Goal: Download file/media

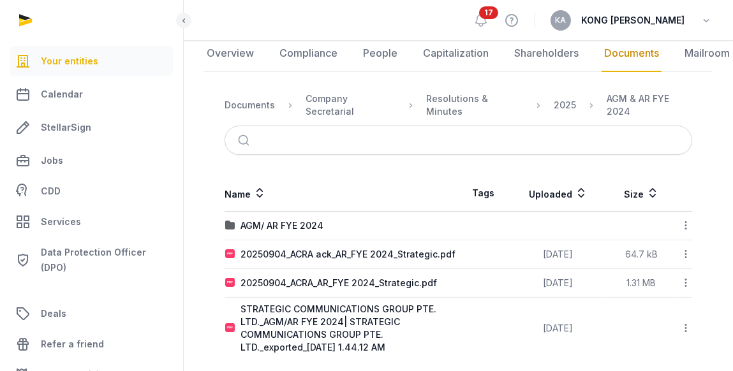
scroll to position [140, 0]
click at [283, 219] on div "AGM/ AR FYE 2024" at bounding box center [281, 225] width 83 height 13
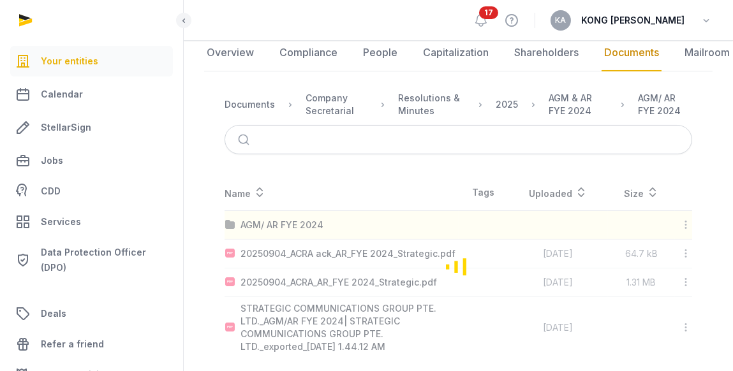
scroll to position [31, 0]
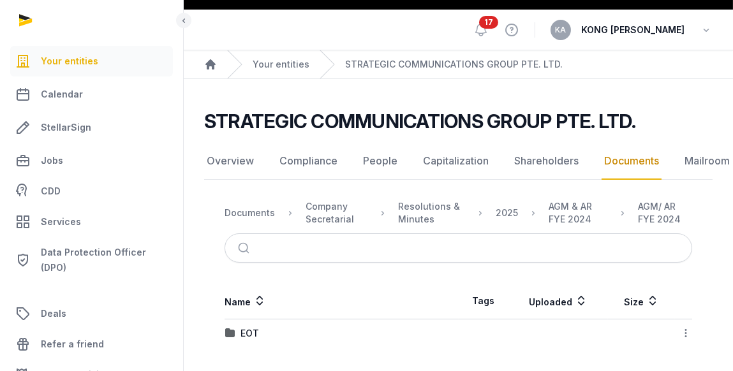
click at [251, 329] on div "EOT" at bounding box center [249, 333] width 18 height 13
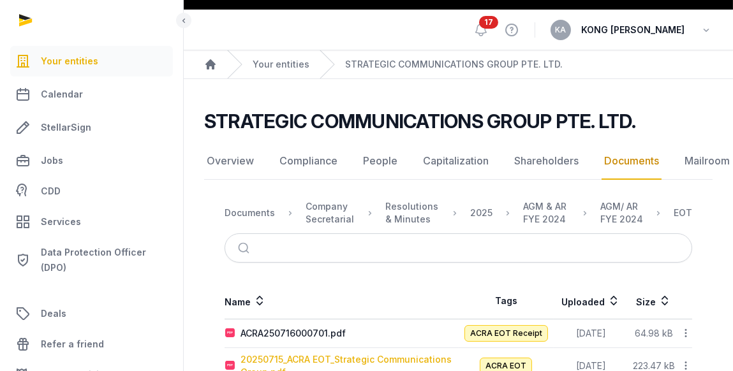
scroll to position [103, 0]
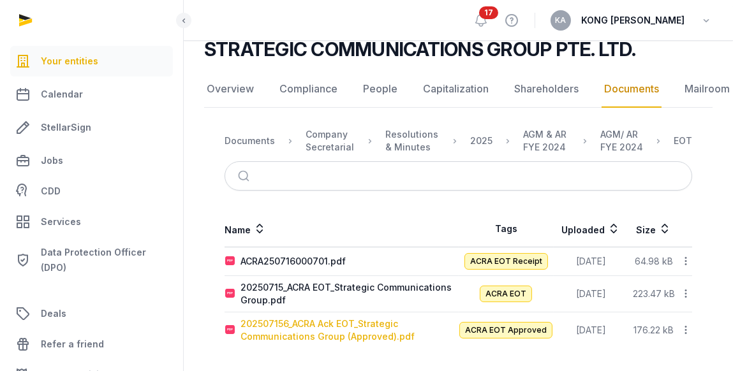
click at [316, 324] on div "202507156_ACRA Ack EOT_Strategic Communications Group (Approved).pdf" at bounding box center [349, 331] width 218 height 26
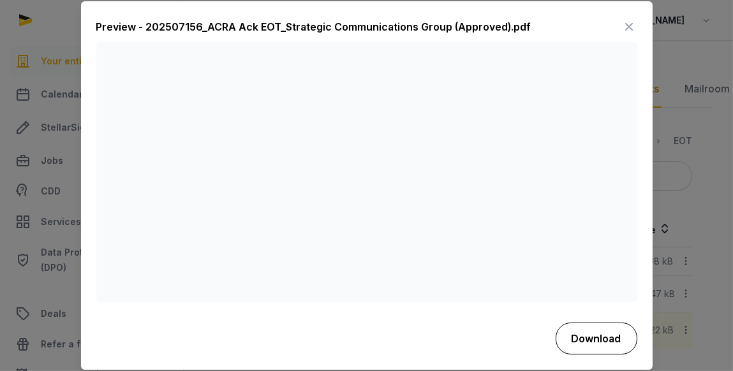
click at [596, 344] on button "Download" at bounding box center [597, 339] width 82 height 32
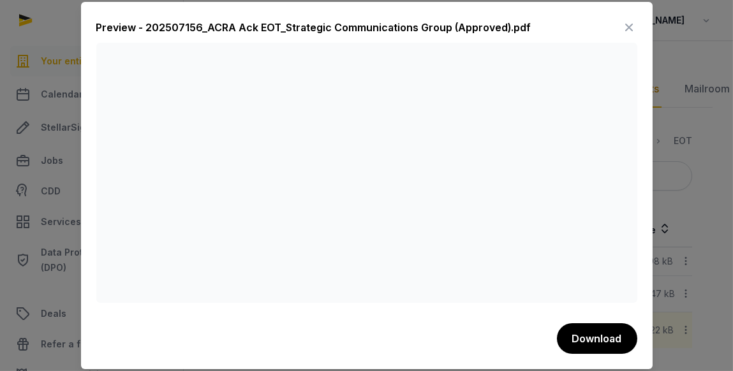
click at [661, 121] on div at bounding box center [366, 185] width 733 height 371
click at [628, 26] on icon at bounding box center [629, 27] width 15 height 20
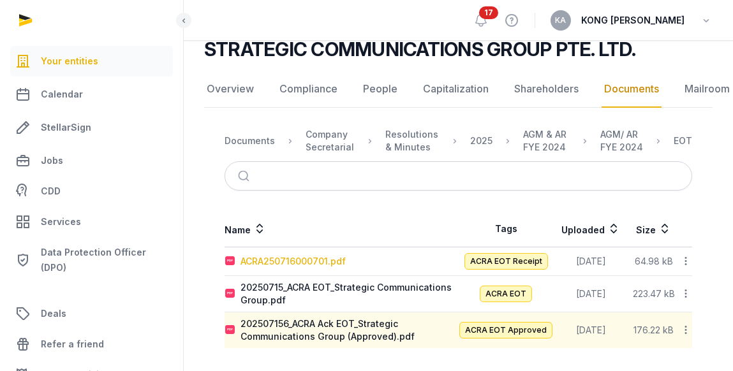
click at [296, 256] on div "ACRA250716000701.pdf" at bounding box center [292, 261] width 105 height 13
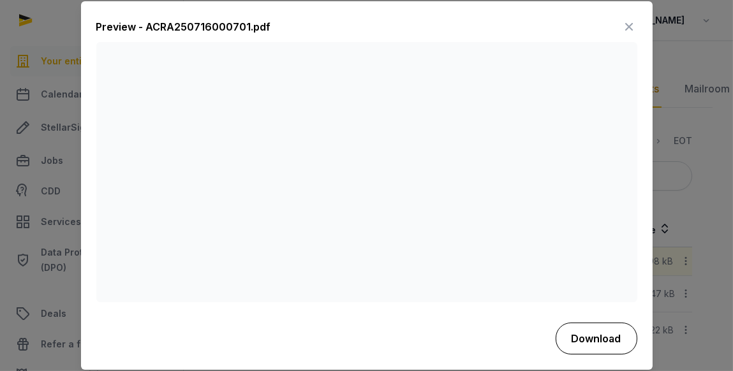
click at [594, 342] on button "Download" at bounding box center [597, 339] width 82 height 32
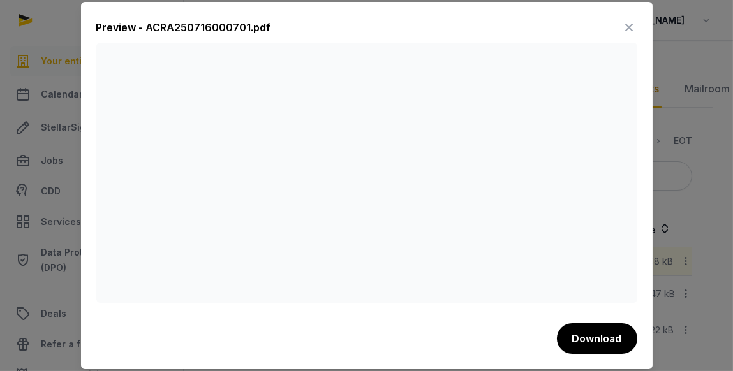
click at [427, 27] on div "Preview - ACRA250716000701.pdf" at bounding box center [366, 30] width 541 height 26
click at [625, 24] on icon at bounding box center [629, 27] width 15 height 20
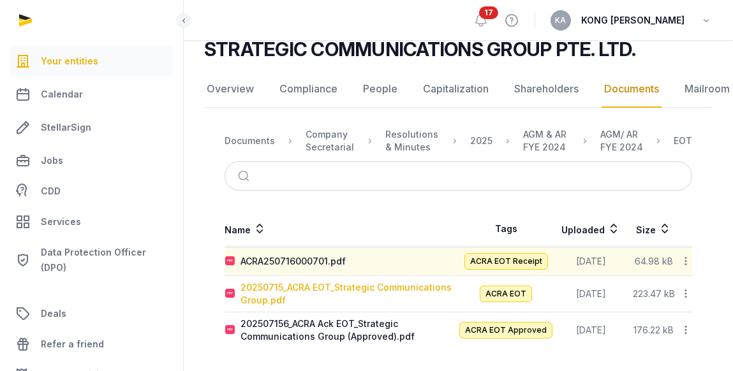
click at [370, 290] on div "20250715_ACRA EOT_Strategic Communications Group.pdf" at bounding box center [349, 294] width 218 height 26
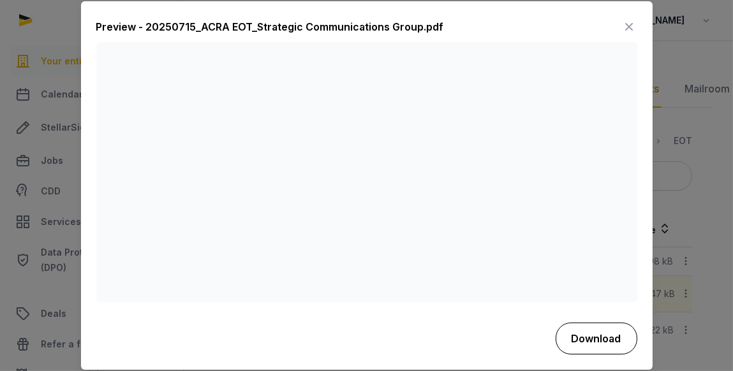
click at [609, 345] on button "Download" at bounding box center [597, 339] width 82 height 32
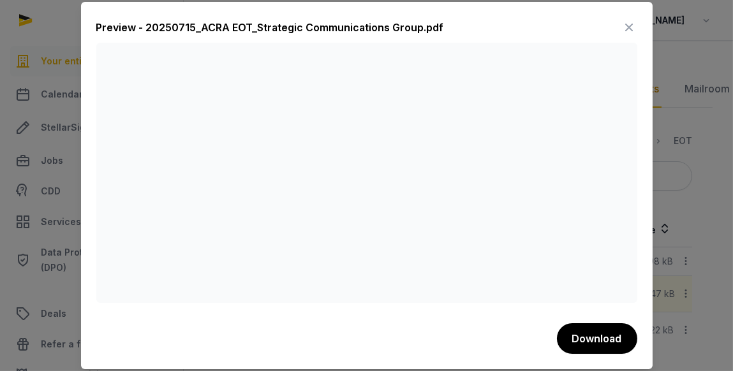
click at [443, 21] on div "Preview - 20250715_ACRA EOT_Strategic Communications Group.pdf" at bounding box center [366, 30] width 541 height 26
click at [631, 23] on icon at bounding box center [629, 27] width 15 height 20
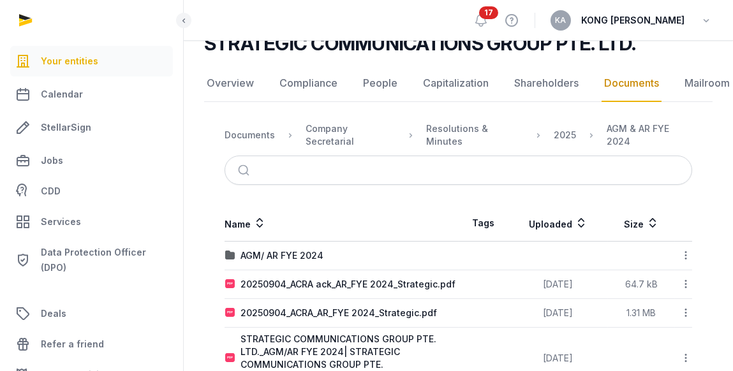
scroll to position [140, 0]
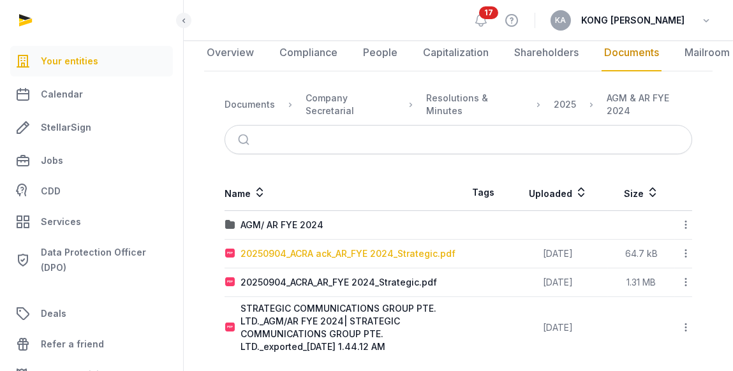
click at [303, 247] on div "20250904_ACRA ack_AR_FYE 2024_Strategic.pdf" at bounding box center [347, 253] width 215 height 13
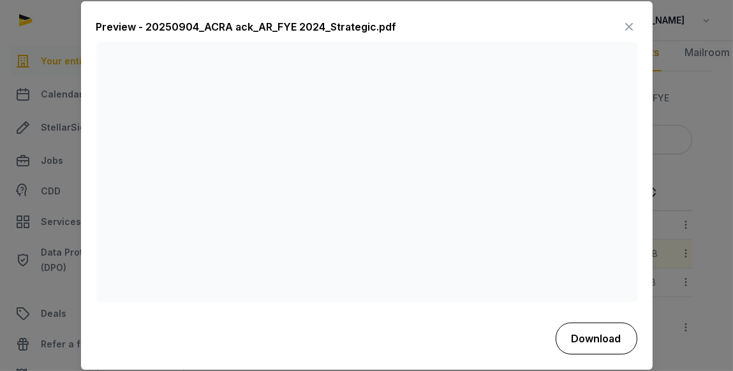
click at [604, 346] on button "Download" at bounding box center [597, 339] width 82 height 32
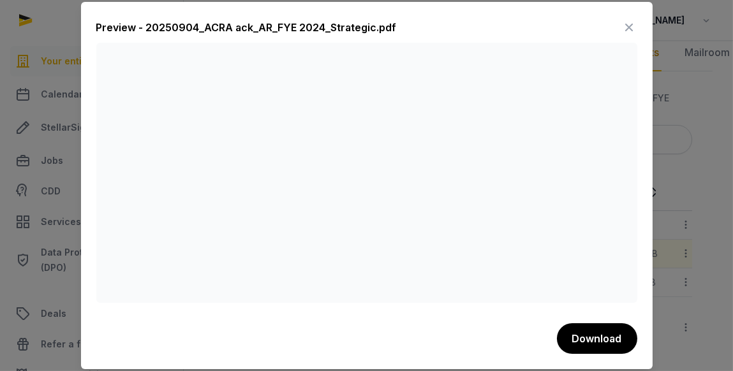
click at [414, 27] on div "Preview - 20250904_ACRA ack_AR_FYE 2024_Strategic.pdf" at bounding box center [366, 30] width 541 height 26
click at [632, 25] on icon at bounding box center [629, 27] width 15 height 20
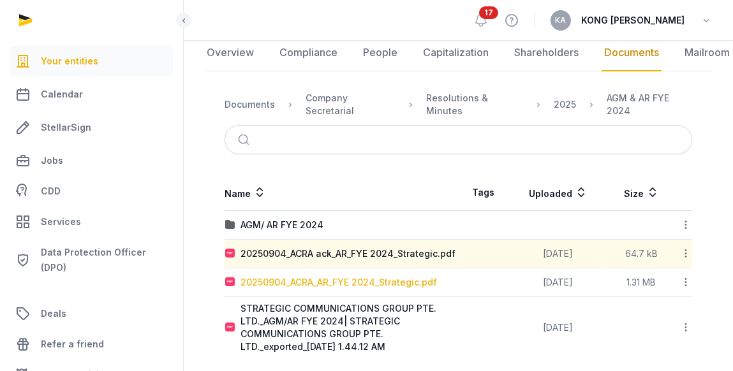
click at [357, 276] on div "20250904_ACRA_AR_FYE 2024_Strategic.pdf" at bounding box center [338, 282] width 196 height 13
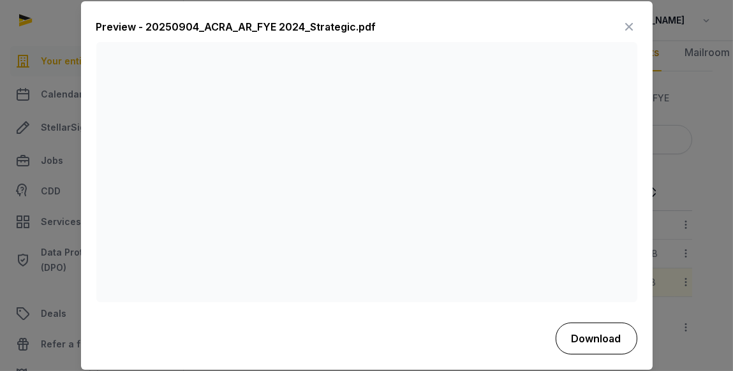
click at [587, 339] on button "Download" at bounding box center [597, 339] width 82 height 32
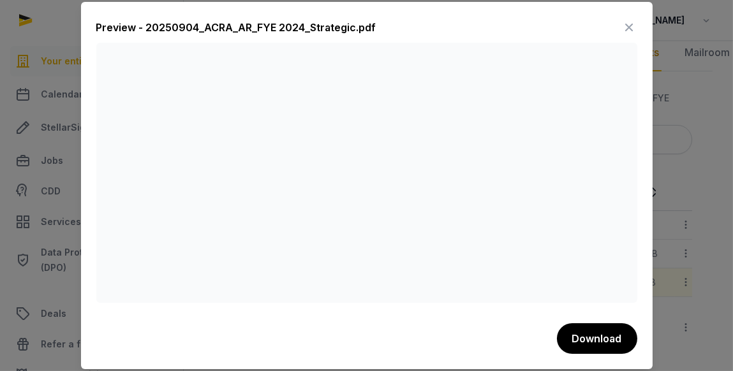
drag, startPoint x: 297, startPoint y: 26, endPoint x: 316, endPoint y: 24, distance: 19.9
click at [297, 26] on div "Preview - 20250904_ACRA_AR_FYE 2024_Strategic.pdf" at bounding box center [236, 27] width 280 height 15
click at [628, 21] on icon at bounding box center [629, 27] width 15 height 20
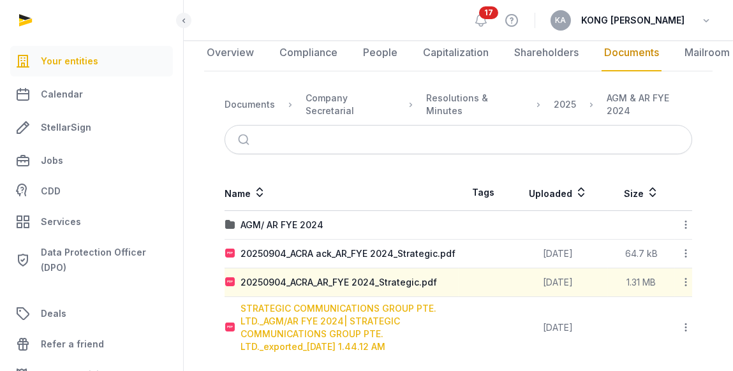
click at [355, 318] on div "STRATEGIC COMMUNICATIONS GROUP PTE. LTD._AGM/AR FYE 2024| STRATEGIC COMMUNICATI…" at bounding box center [349, 327] width 218 height 51
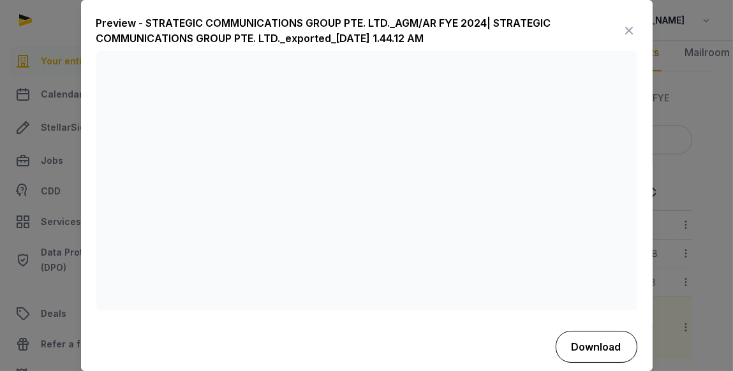
click at [577, 349] on button "Download" at bounding box center [597, 347] width 82 height 32
drag, startPoint x: 614, startPoint y: 22, endPoint x: 623, endPoint y: 25, distance: 9.5
click at [622, 22] on icon at bounding box center [629, 30] width 15 height 20
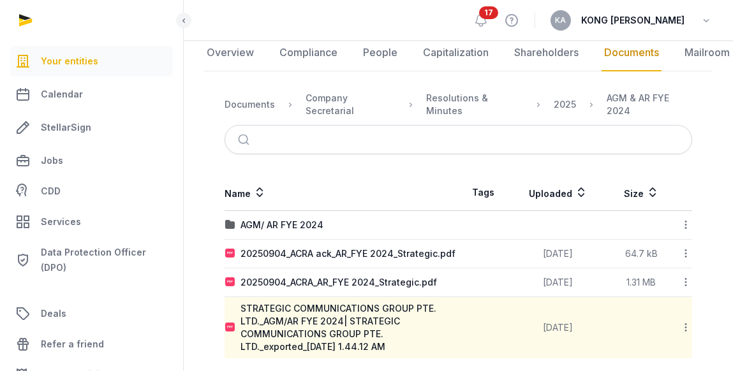
scroll to position [0, 0]
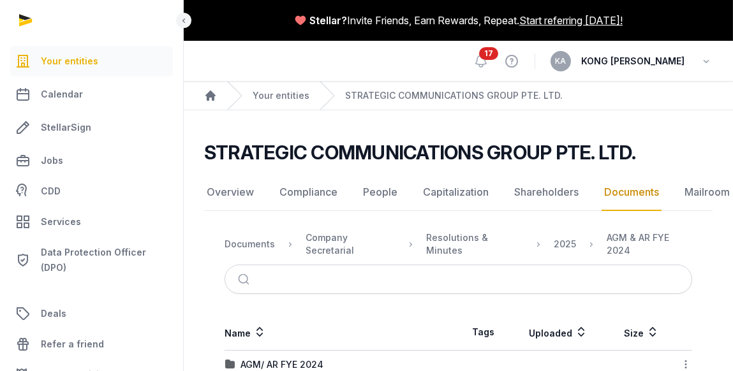
click at [614, 195] on link "Documents" at bounding box center [632, 192] width 60 height 37
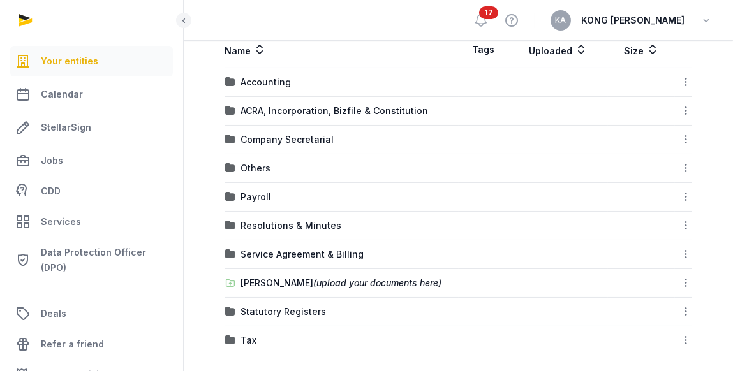
scroll to position [282, 0]
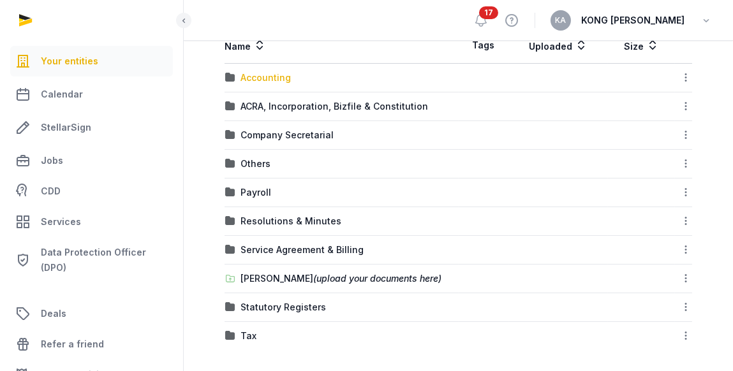
click at [265, 78] on div "Accounting" at bounding box center [265, 77] width 50 height 13
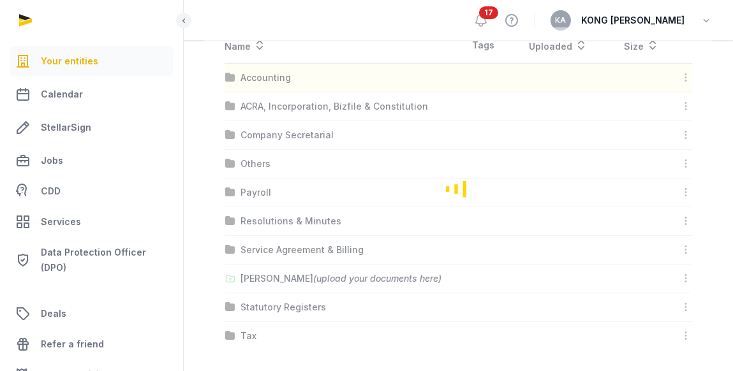
scroll to position [98, 0]
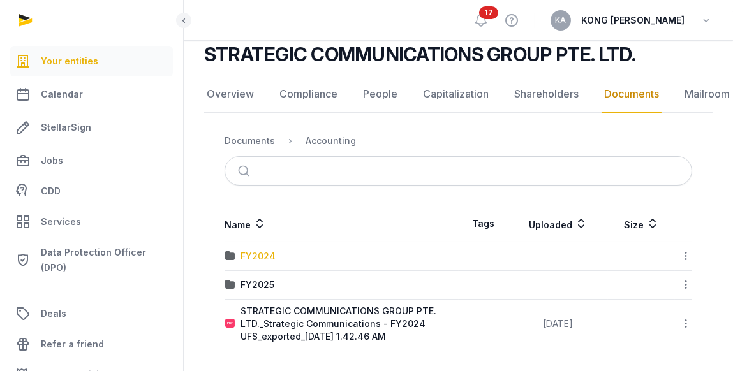
click at [263, 258] on div "FY2024" at bounding box center [257, 256] width 35 height 13
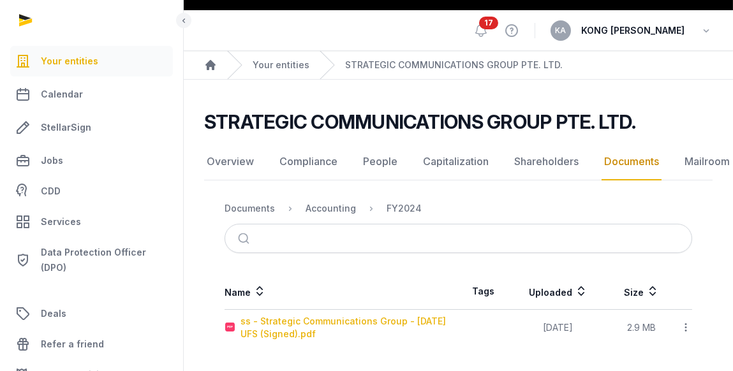
scroll to position [29, 0]
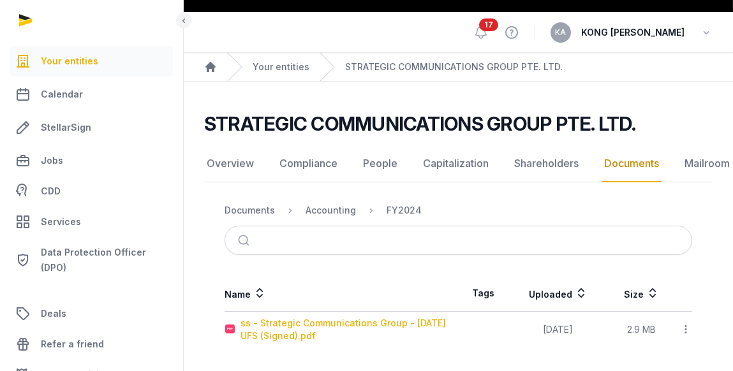
click at [307, 319] on div "ss - Strategic Communications Group - 31 Dec 2024 UFS (Signed).pdf" at bounding box center [349, 330] width 218 height 26
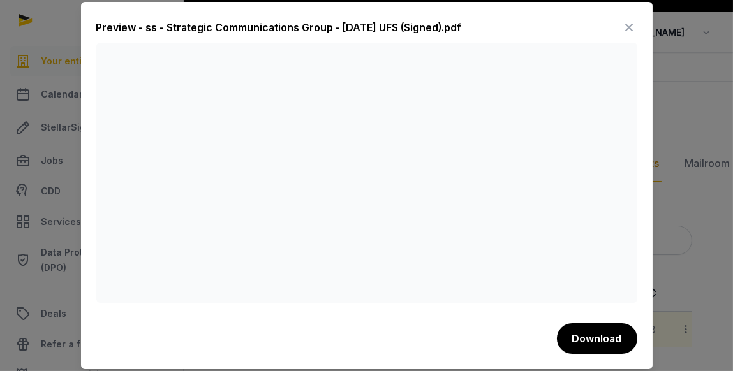
click at [628, 27] on icon at bounding box center [629, 27] width 15 height 20
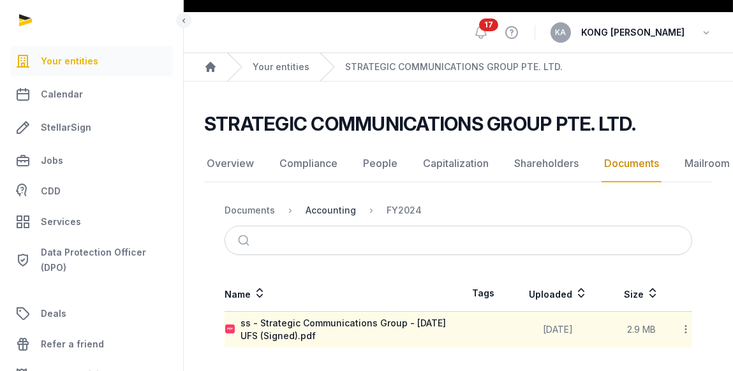
click at [337, 211] on div "Accounting" at bounding box center [331, 210] width 50 height 13
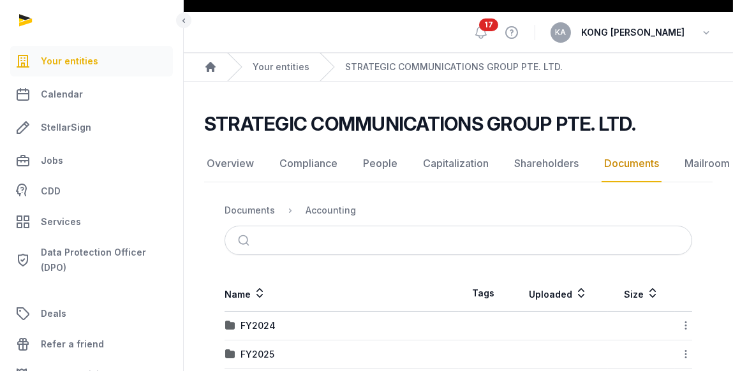
scroll to position [98, 0]
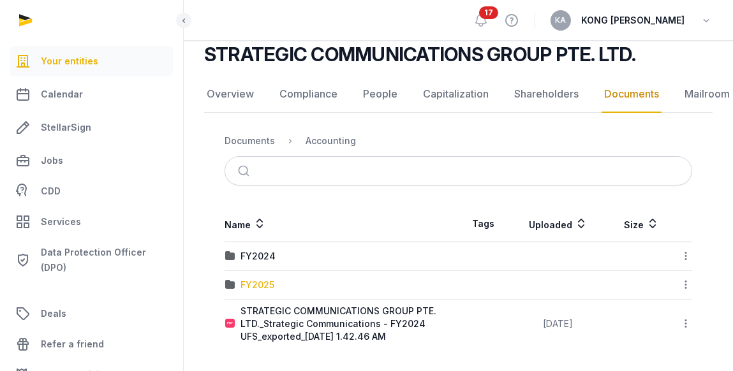
click at [257, 283] on div "FY2025" at bounding box center [257, 285] width 34 height 13
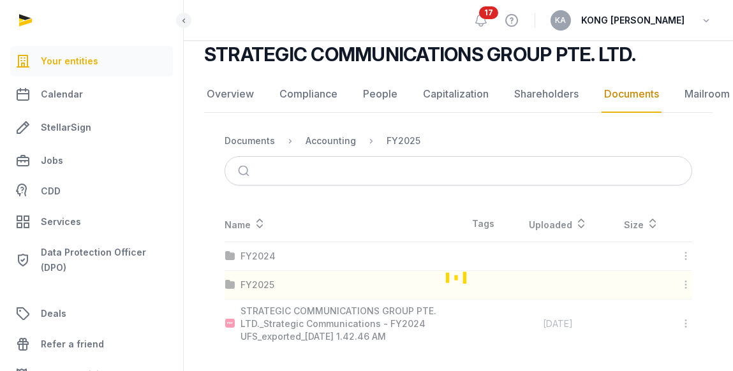
scroll to position [109, 0]
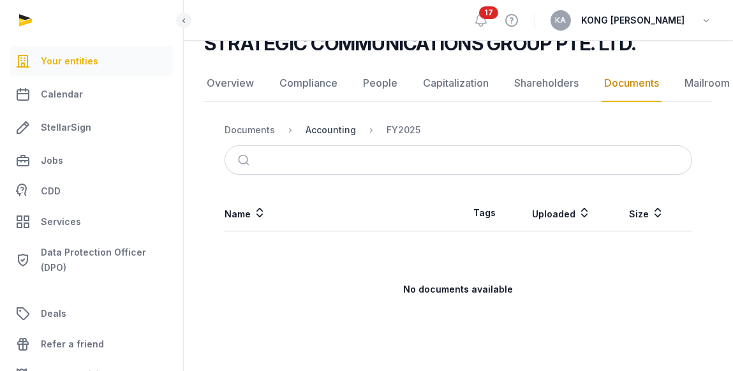
click at [331, 129] on div "Accounting" at bounding box center [331, 130] width 50 height 13
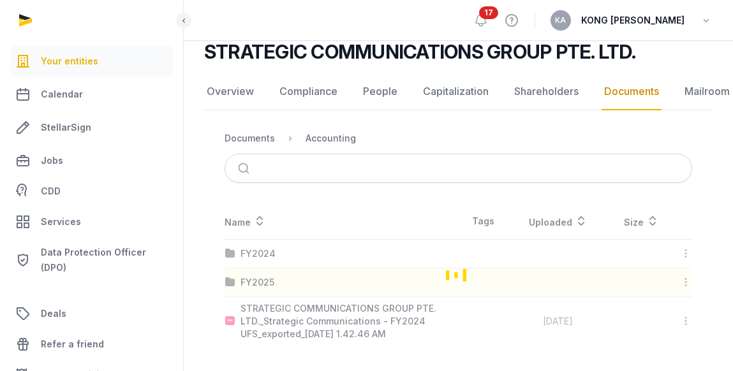
scroll to position [98, 0]
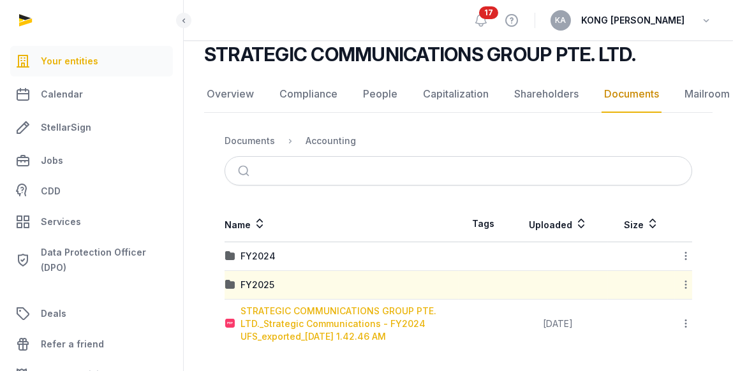
click at [358, 317] on div "STRATEGIC COMMUNICATIONS GROUP PTE. LTD._Strategic Communications - FY2024 UFS_…" at bounding box center [349, 324] width 218 height 38
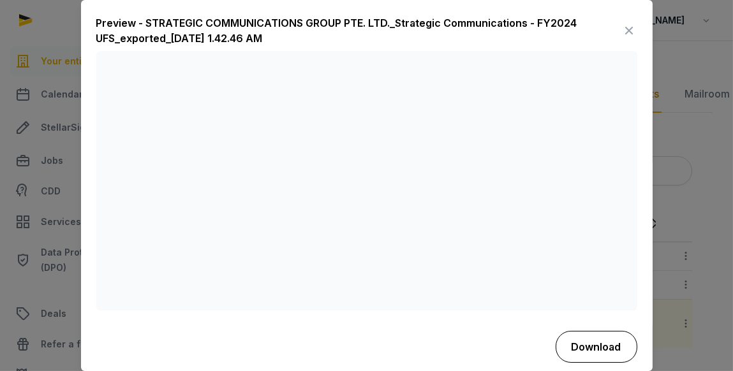
click at [593, 345] on button "Download" at bounding box center [597, 347] width 82 height 32
click at [418, 34] on div "Preview - STRATEGIC COMMUNICATIONS GROUP PTE. LTD._Strategic Communications - F…" at bounding box center [359, 30] width 526 height 31
click at [622, 25] on icon at bounding box center [629, 30] width 15 height 20
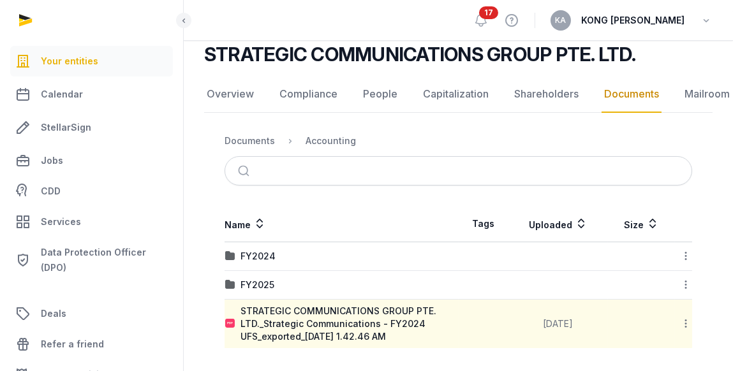
click at [647, 89] on link "Documents" at bounding box center [632, 94] width 60 height 37
click at [625, 92] on link "Documents" at bounding box center [632, 94] width 60 height 37
click at [260, 147] on ol "Documents Accounting" at bounding box center [290, 140] width 131 height 15
click at [260, 140] on div "Documents" at bounding box center [250, 141] width 50 height 13
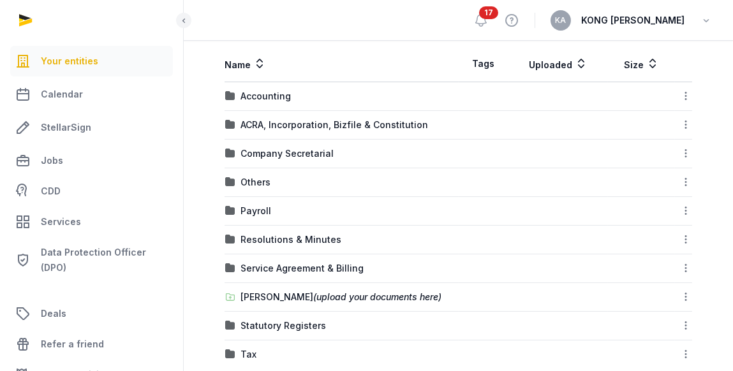
scroll to position [282, 0]
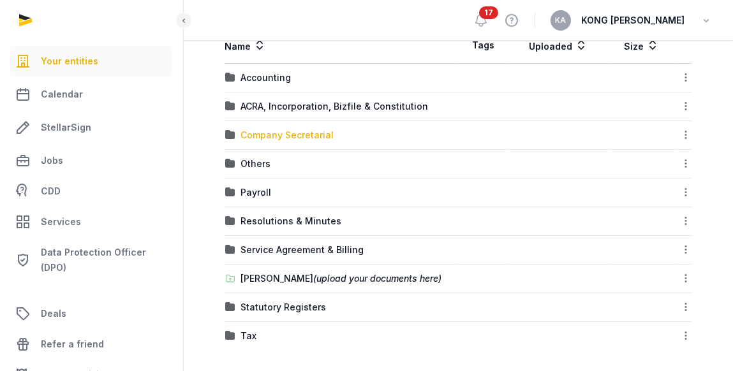
click at [276, 133] on div "Company Secretarial" at bounding box center [286, 135] width 93 height 13
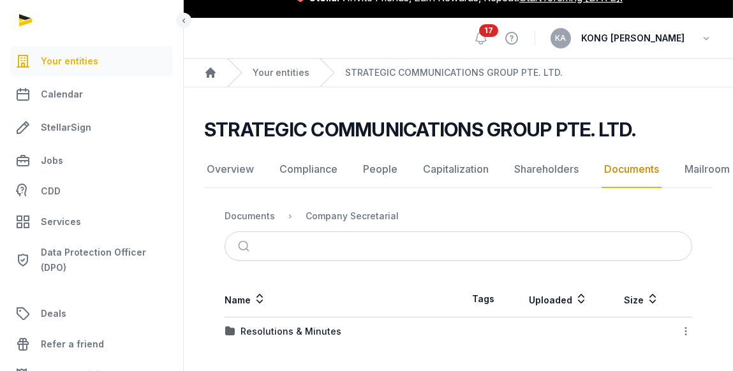
scroll to position [21, 0]
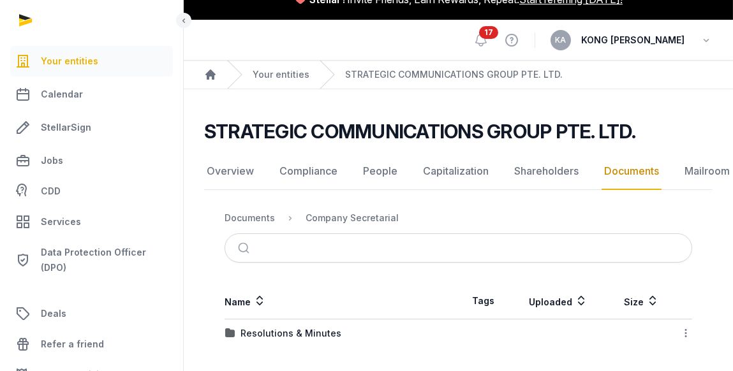
click at [295, 340] on td "Resolutions & Minutes" at bounding box center [342, 334] width 234 height 29
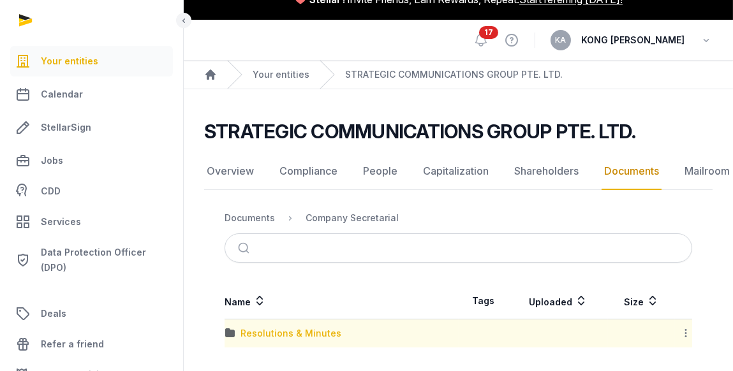
click at [296, 336] on div "Resolutions & Minutes" at bounding box center [290, 333] width 101 height 13
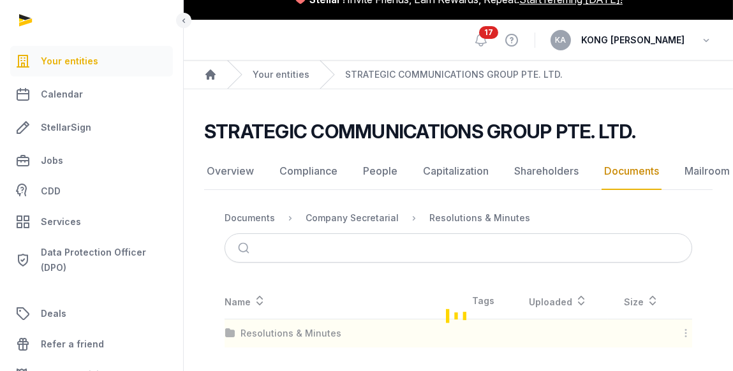
scroll to position [50, 0]
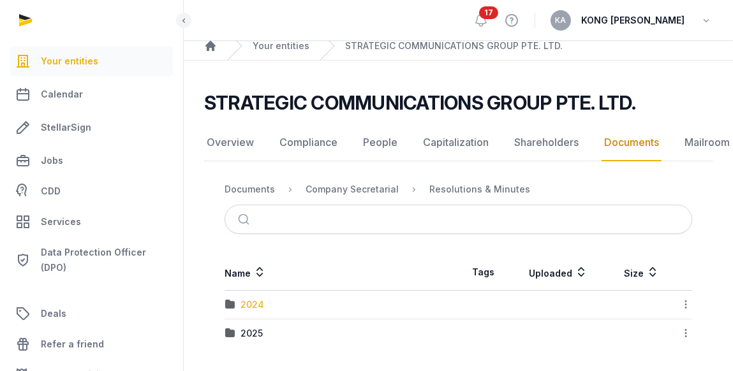
click at [255, 304] on div "2024" at bounding box center [252, 305] width 24 height 13
click at [272, 304] on div "AGM & AR" at bounding box center [261, 305] width 43 height 13
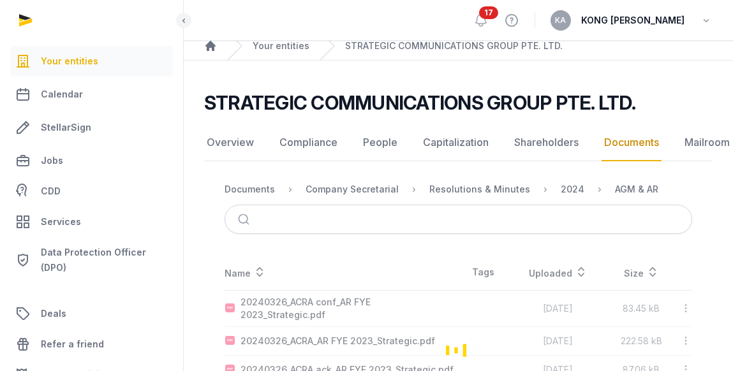
scroll to position [140, 0]
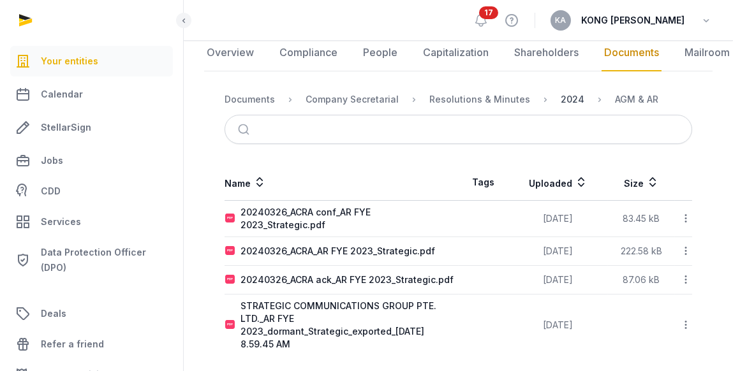
click at [561, 100] on div "2024" at bounding box center [573, 99] width 24 height 13
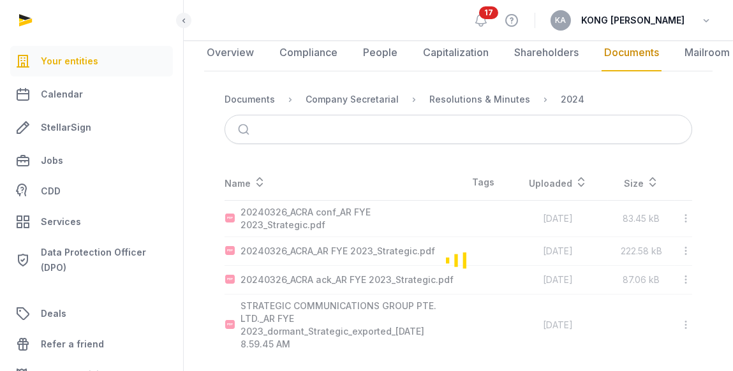
scroll to position [50, 0]
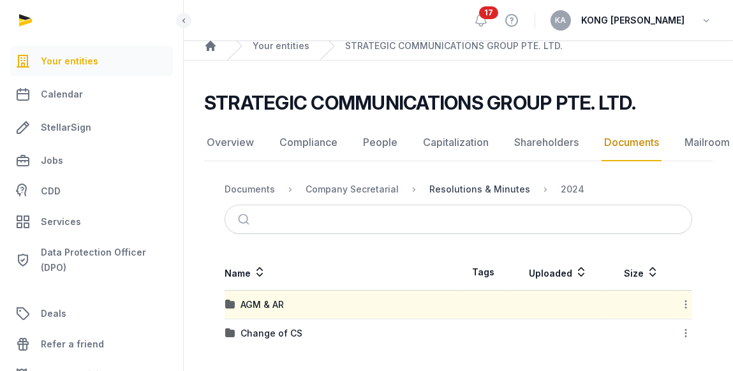
click at [508, 193] on div "Resolutions & Minutes" at bounding box center [479, 189] width 101 height 13
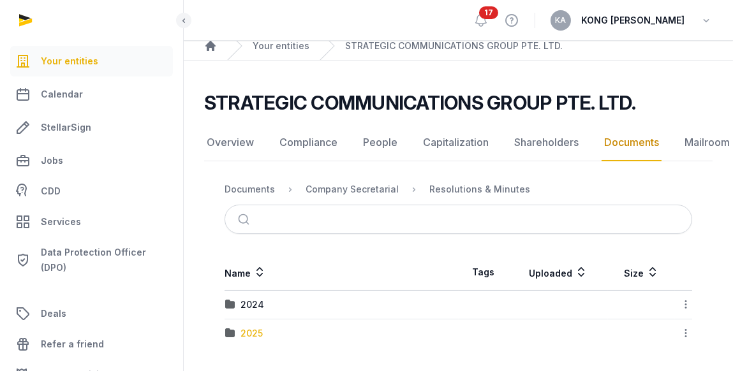
click at [262, 329] on div "2025" at bounding box center [251, 333] width 22 height 13
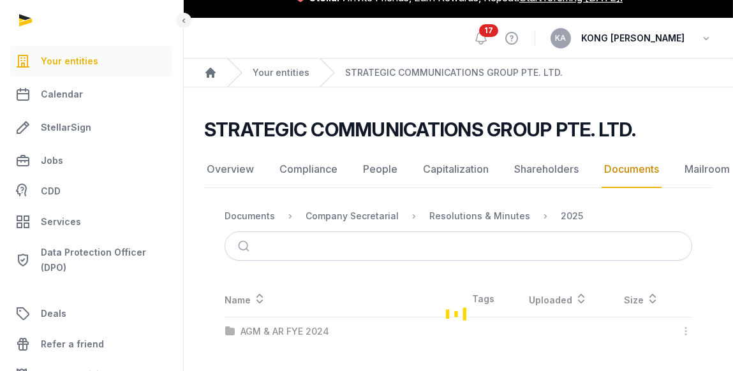
scroll to position [21, 0]
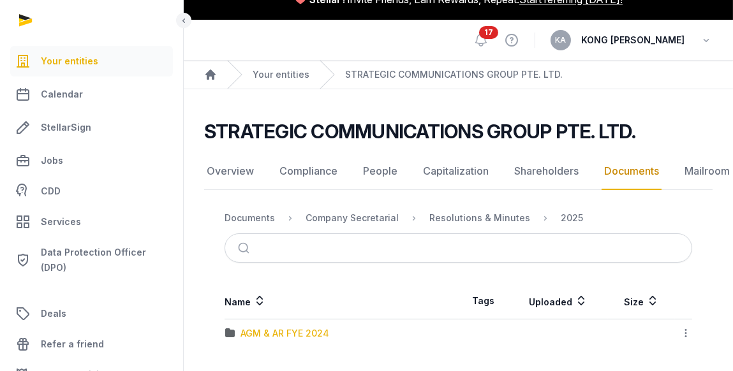
click at [279, 333] on div "AGM & AR FYE 2024" at bounding box center [284, 333] width 89 height 13
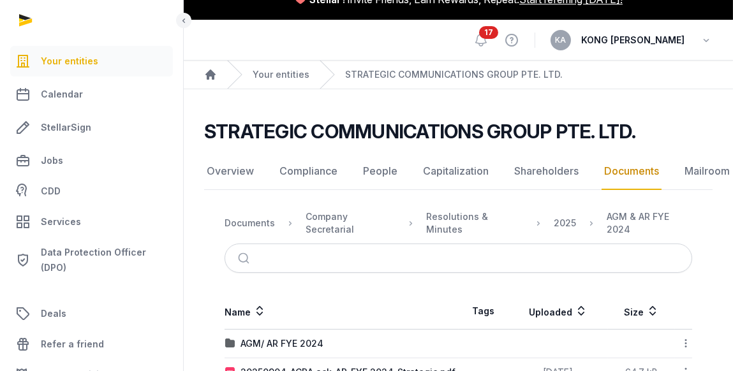
scroll to position [140, 0]
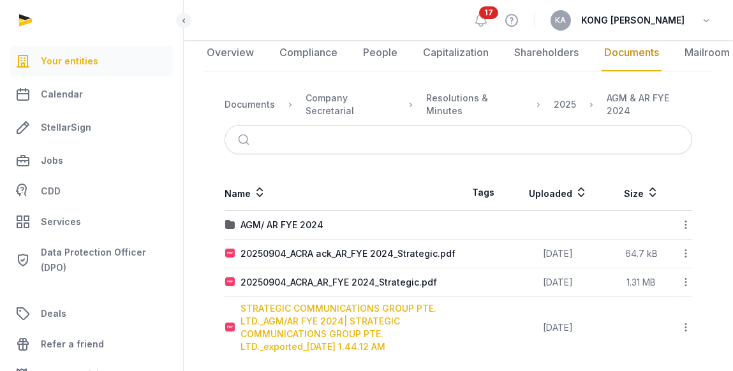
click at [325, 319] on div "STRATEGIC COMMUNICATIONS GROUP PTE. LTD._AGM/AR FYE 2024| STRATEGIC COMMUNICATI…" at bounding box center [349, 327] width 218 height 51
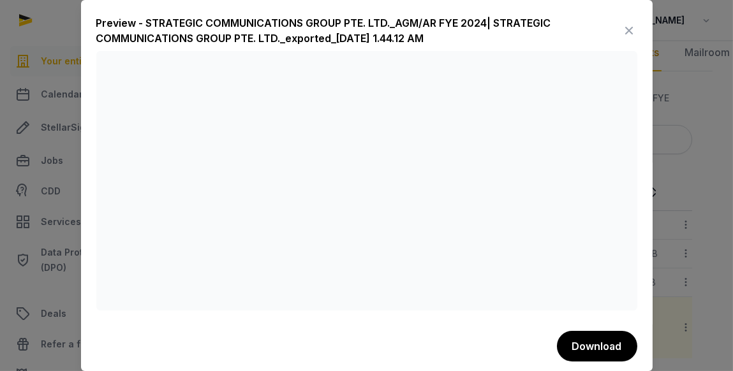
click at [622, 27] on icon at bounding box center [629, 30] width 15 height 20
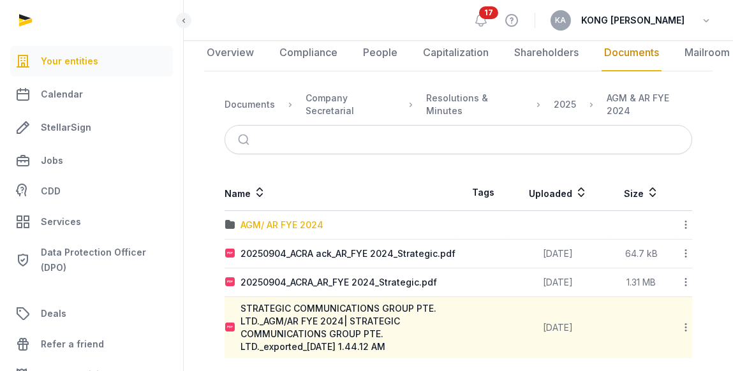
click at [303, 219] on div "AGM/ AR FYE 2024" at bounding box center [281, 225] width 83 height 13
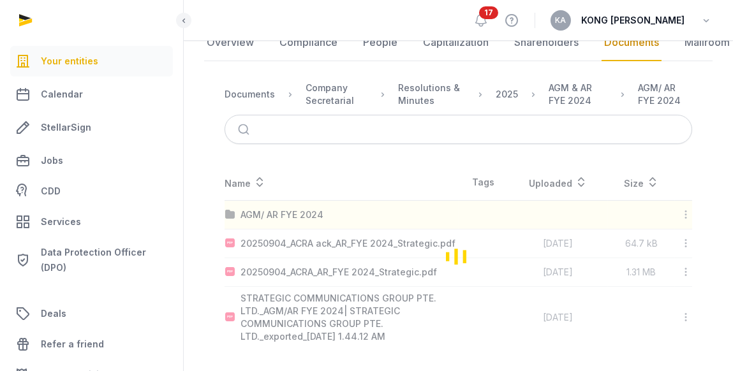
scroll to position [31, 0]
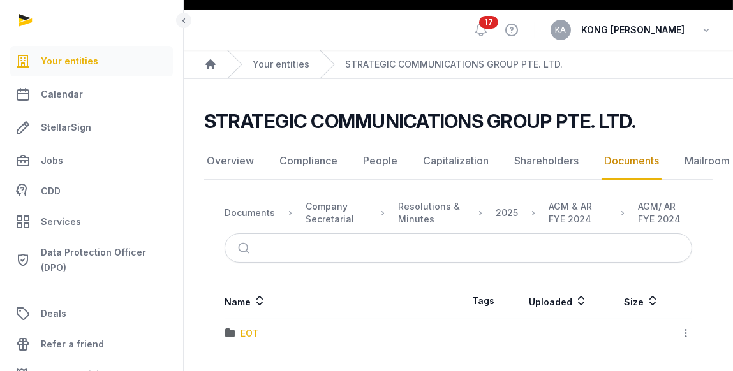
click at [253, 330] on div "EOT" at bounding box center [249, 333] width 18 height 13
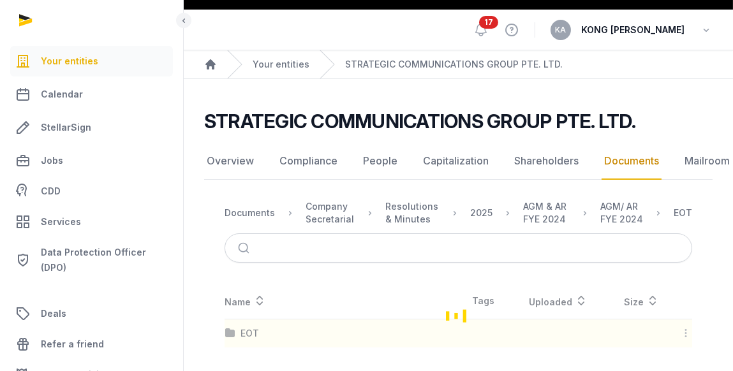
scroll to position [103, 0]
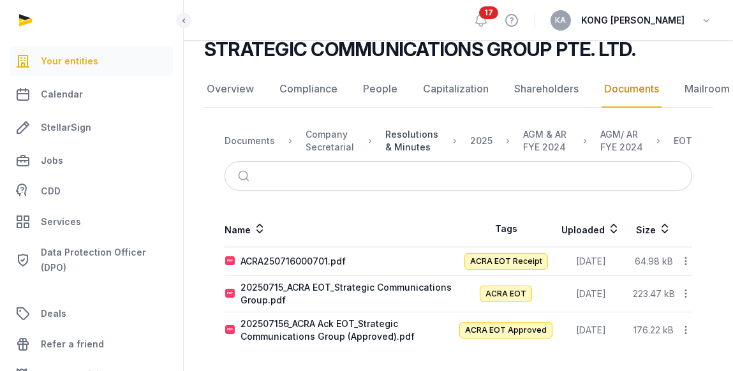
click at [420, 144] on div "Resolutions & Minutes" at bounding box center [412, 141] width 54 height 26
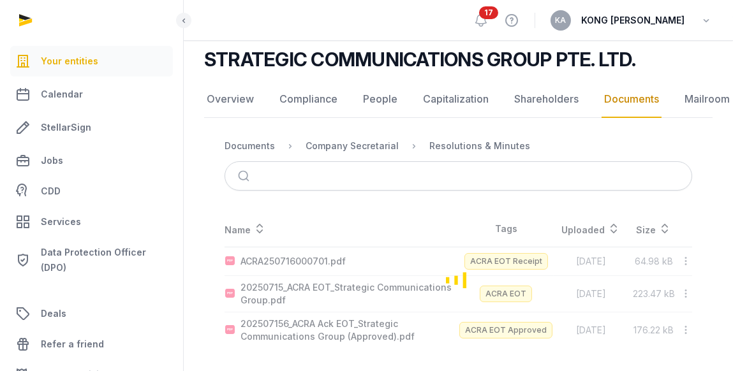
scroll to position [50, 0]
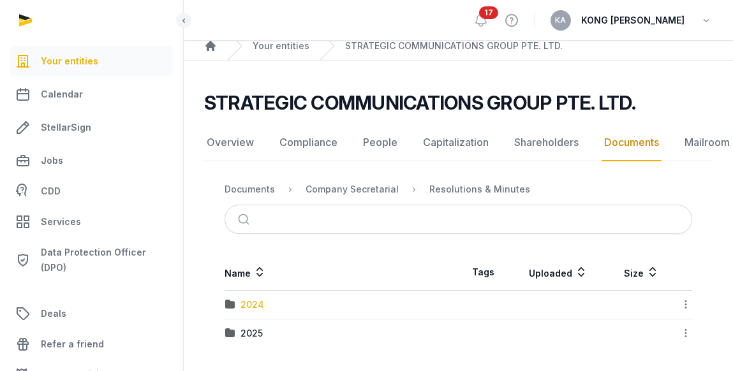
click at [255, 306] on div "2024" at bounding box center [252, 305] width 24 height 13
click at [270, 304] on div "AGM & AR" at bounding box center [261, 305] width 43 height 13
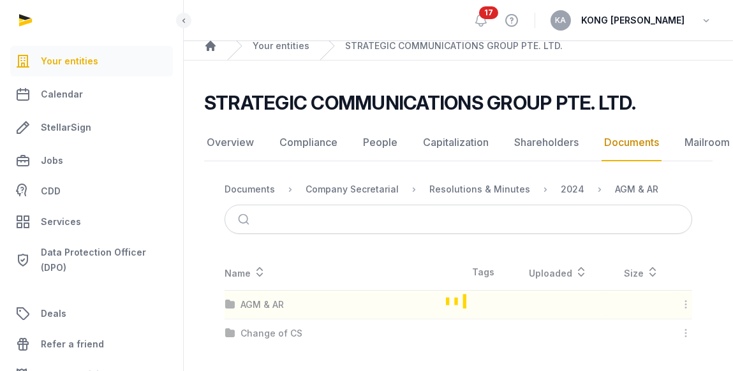
scroll to position [140, 0]
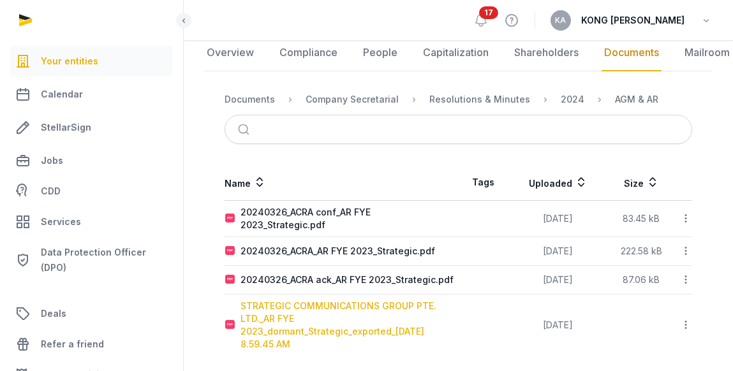
click at [346, 322] on div "STRATEGIC COMMUNICATIONS GROUP PTE. LTD._AR FYE 2023_dormant_Strategic_exported…" at bounding box center [349, 325] width 218 height 51
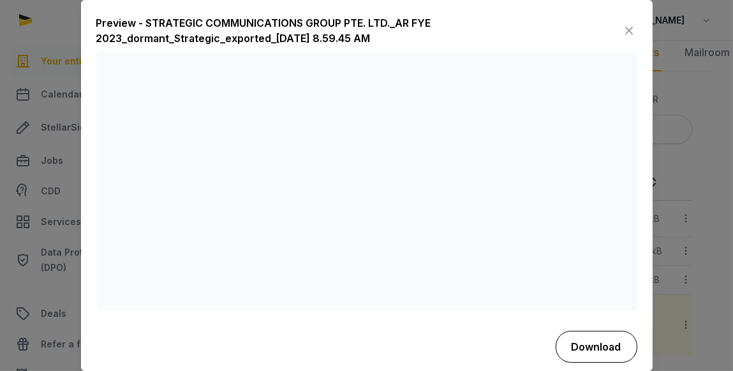
click at [593, 350] on button "Download" at bounding box center [597, 347] width 82 height 32
drag, startPoint x: 424, startPoint y: 36, endPoint x: 455, endPoint y: 38, distance: 31.3
click at [424, 36] on div "Preview - STRATEGIC COMMUNICATIONS GROUP PTE. LTD._AR FYE 2023_dormant_Strategi…" at bounding box center [359, 30] width 526 height 31
click at [623, 27] on icon at bounding box center [629, 30] width 15 height 20
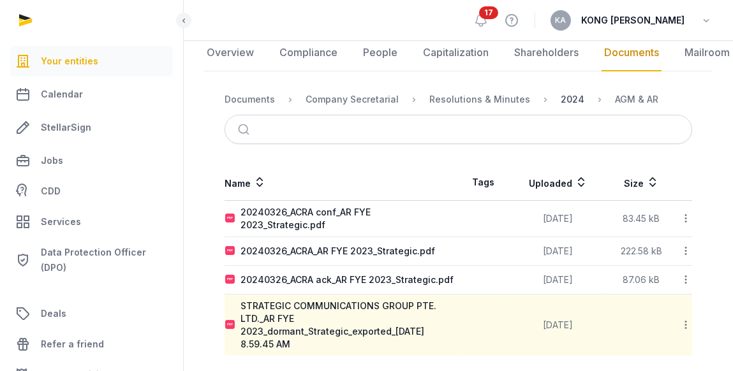
click at [561, 102] on div "2024" at bounding box center [573, 99] width 24 height 13
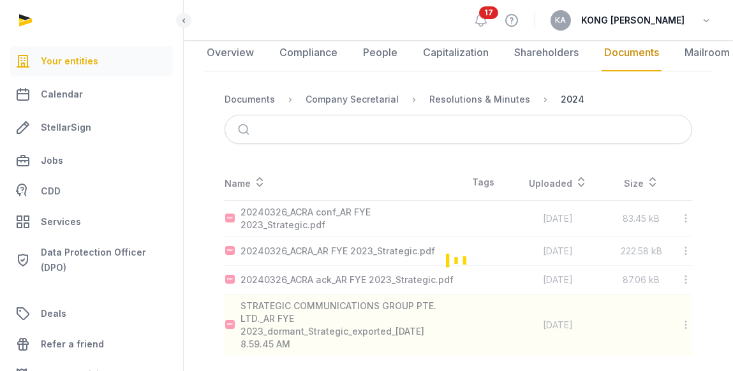
scroll to position [50, 0]
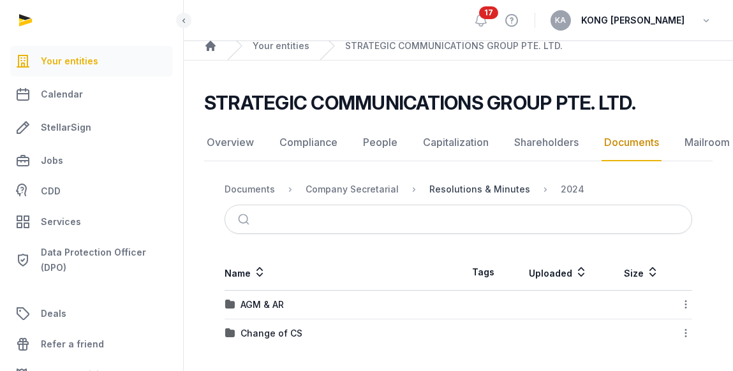
click at [471, 186] on div "Resolutions & Minutes" at bounding box center [479, 189] width 101 height 13
click at [256, 327] on div "2025" at bounding box center [251, 333] width 22 height 13
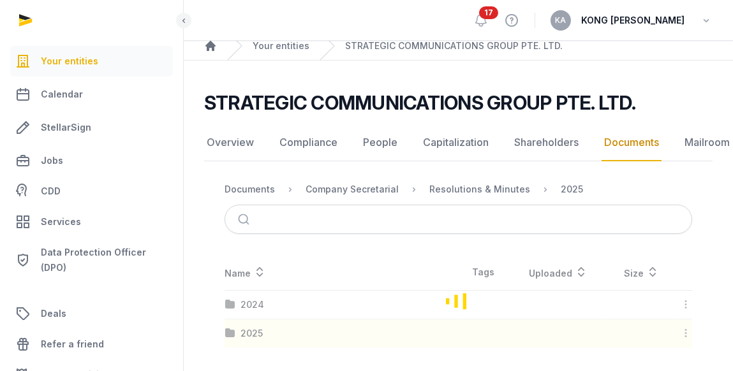
scroll to position [21, 0]
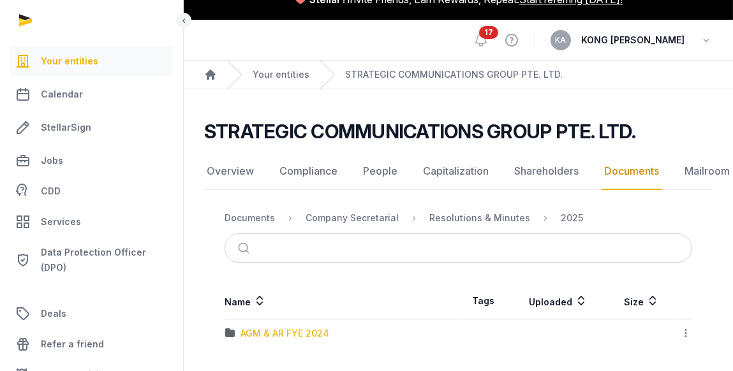
click at [300, 333] on div "AGM & AR FYE 2024" at bounding box center [284, 333] width 89 height 13
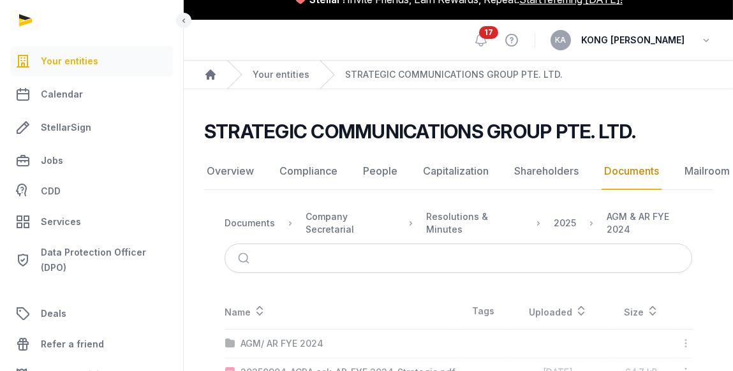
scroll to position [140, 0]
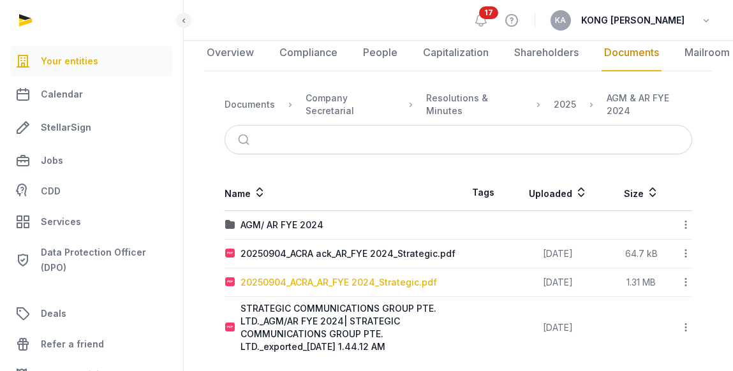
click at [374, 276] on div "20250904_ACRA_AR_FYE 2024_Strategic.pdf" at bounding box center [338, 282] width 196 height 13
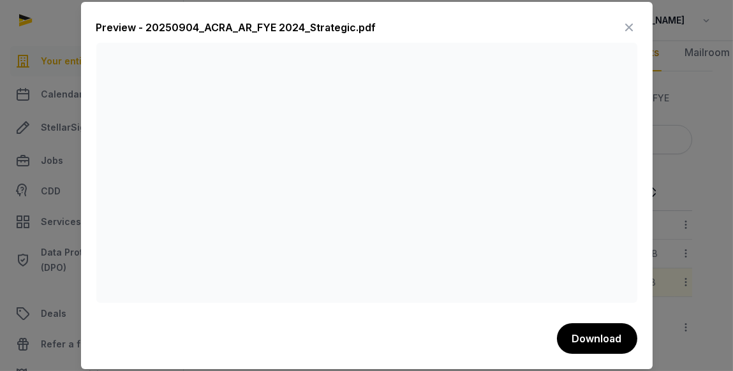
click at [627, 30] on icon at bounding box center [629, 27] width 15 height 20
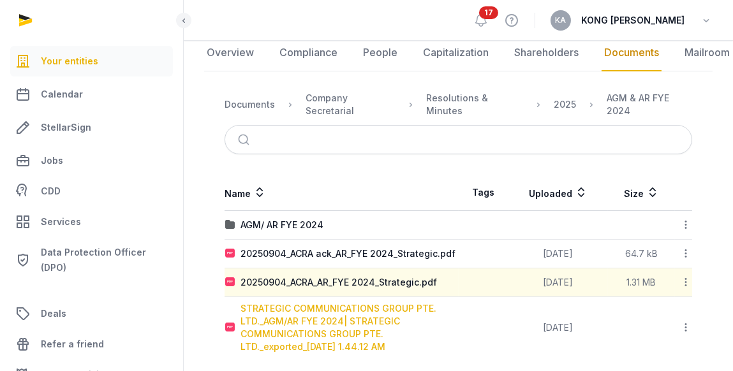
click at [364, 314] on div "STRATEGIC COMMUNICATIONS GROUP PTE. LTD._AGM/AR FYE 2024| STRATEGIC COMMUNICATI…" at bounding box center [349, 327] width 218 height 51
